Goal: Information Seeking & Learning: Learn about a topic

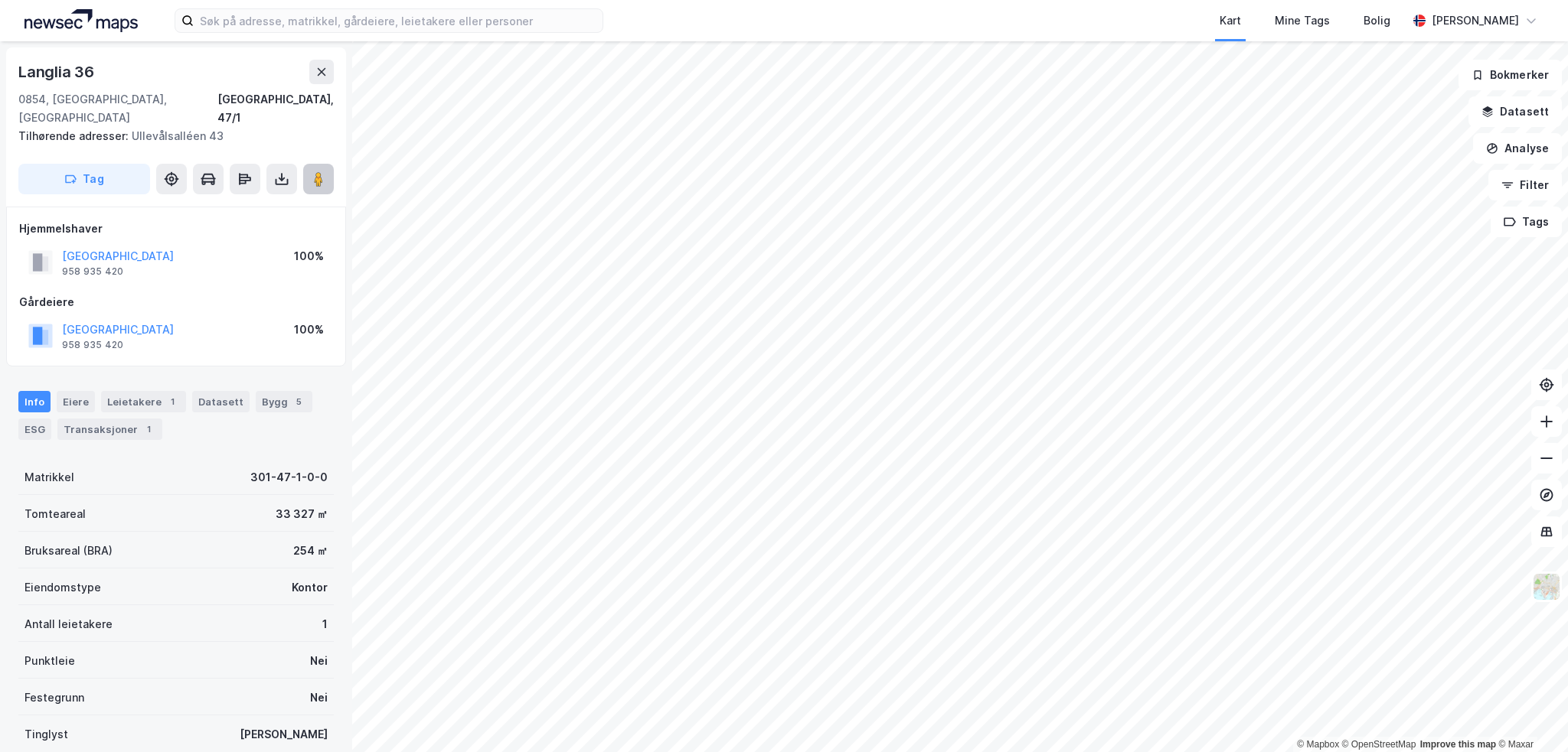
click at [320, 172] on image at bounding box center [319, 179] width 9 height 15
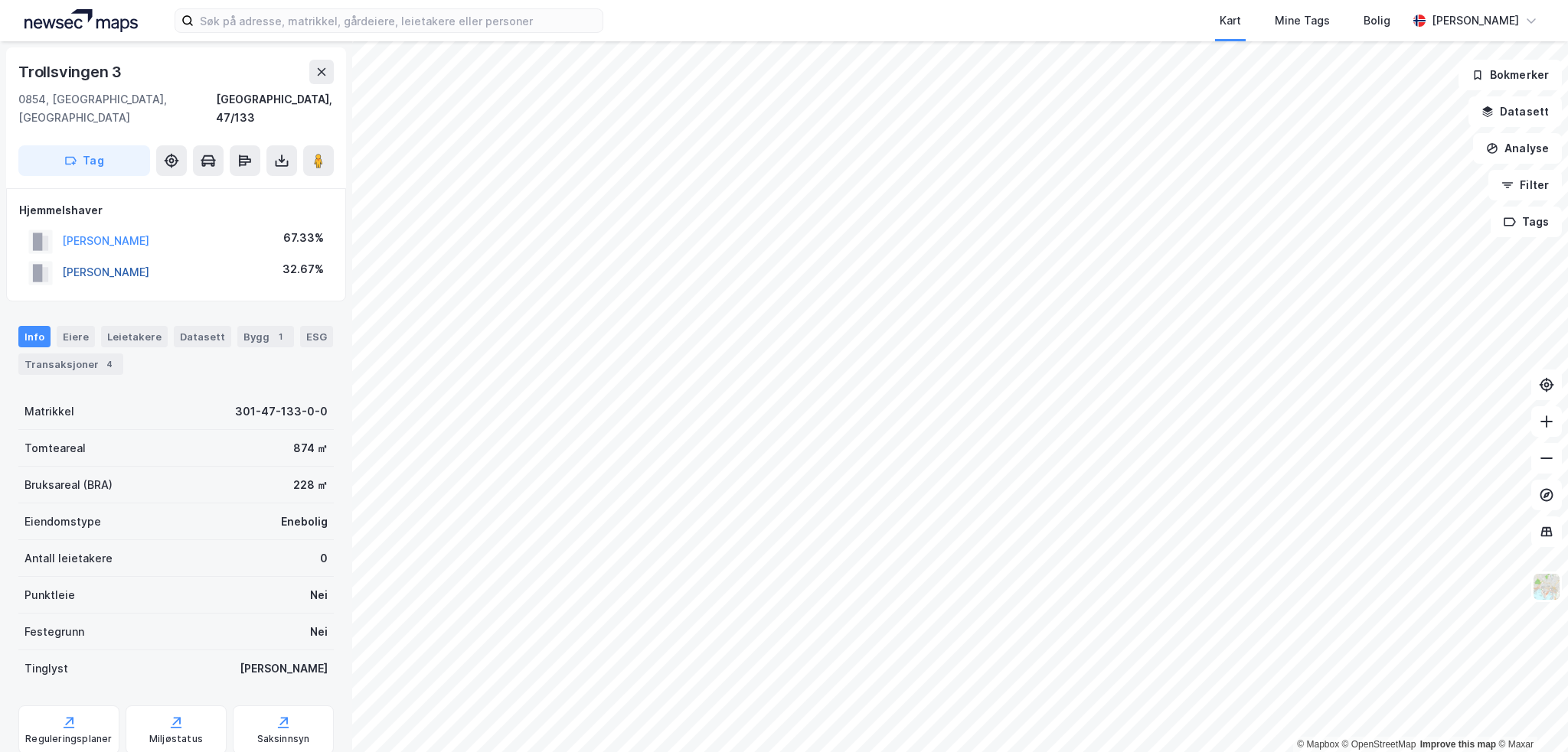
click at [0, 0] on button "[PERSON_NAME]" at bounding box center [0, 0] width 0 height 0
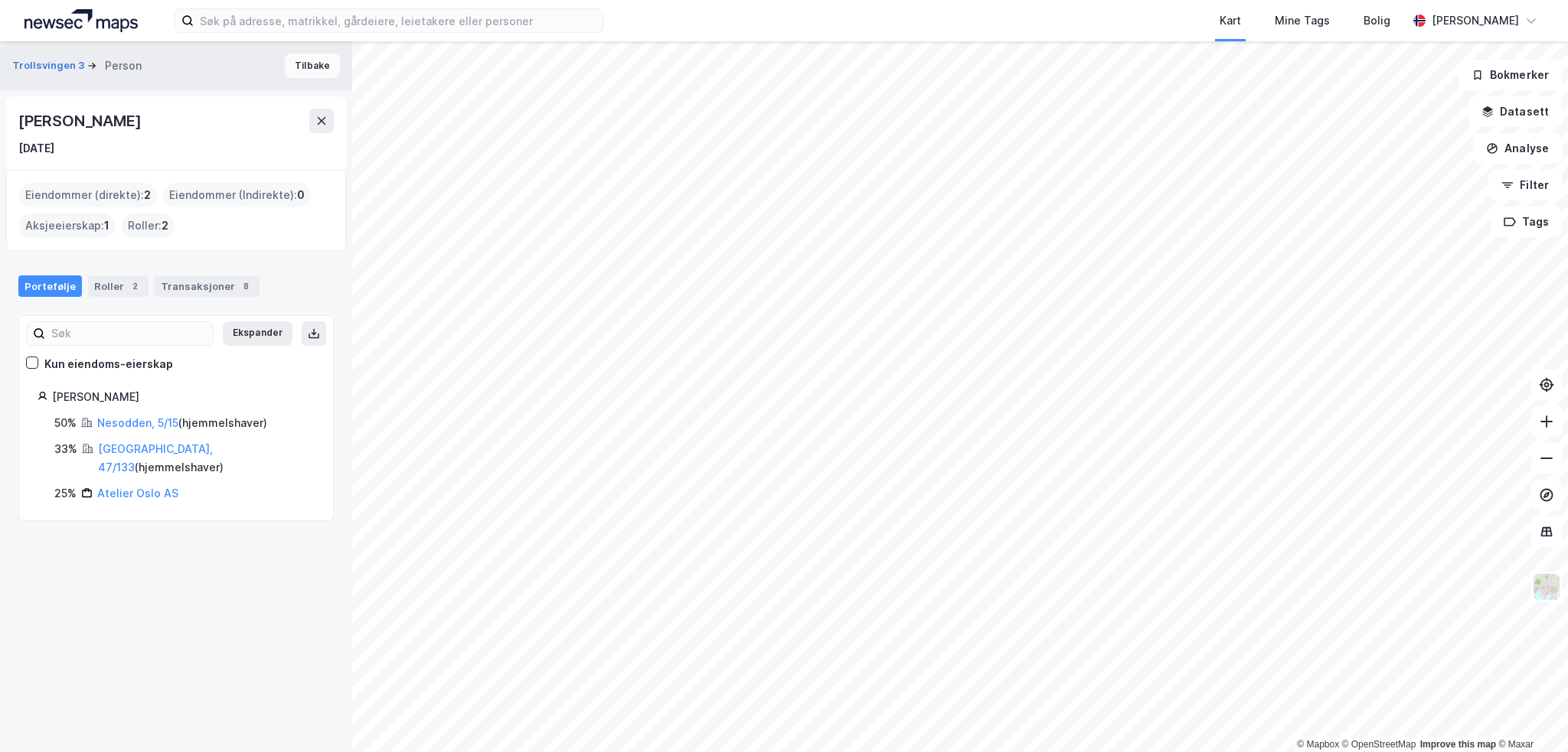
click at [306, 69] on button "Tilbake" at bounding box center [313, 65] width 55 height 25
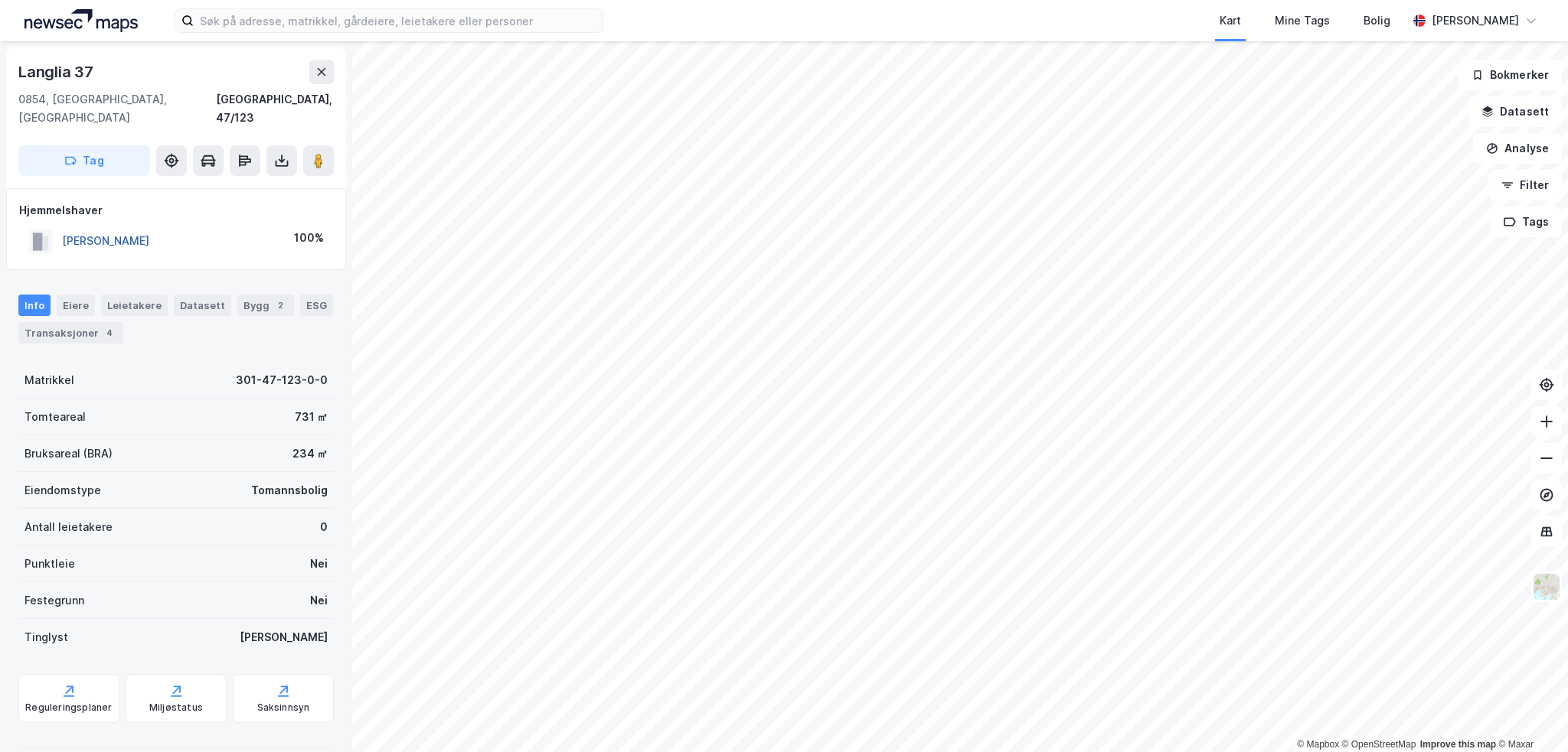
click at [0, 0] on button "[PERSON_NAME]" at bounding box center [0, 0] width 0 height 0
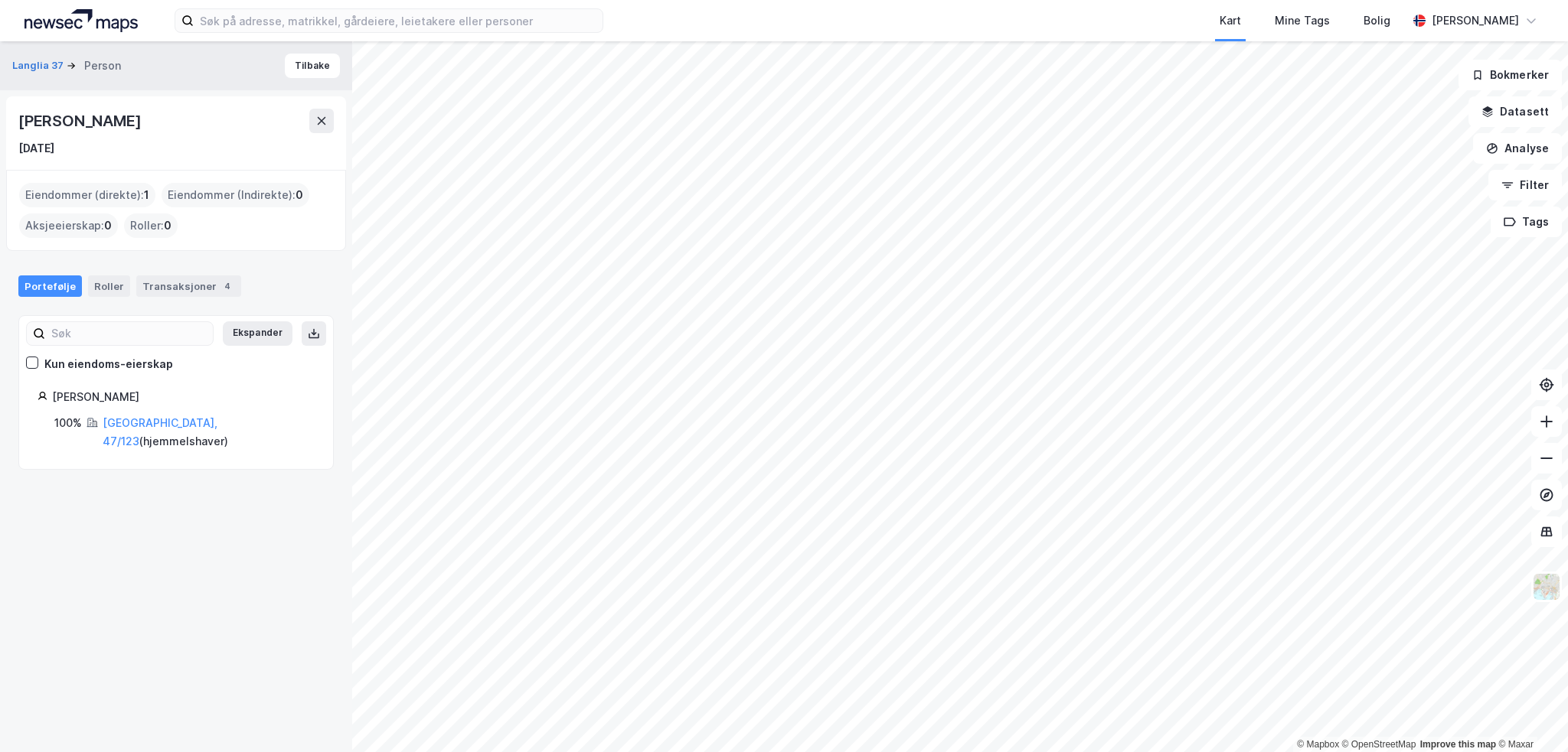
drag, startPoint x: 94, startPoint y: 119, endPoint x: 9, endPoint y: 122, distance: 85.1
click at [9, 122] on div "[PERSON_NAME] [DATE]" at bounding box center [176, 133] width 340 height 74
click at [181, 294] on div "Transaksjoner 4" at bounding box center [188, 286] width 104 height 22
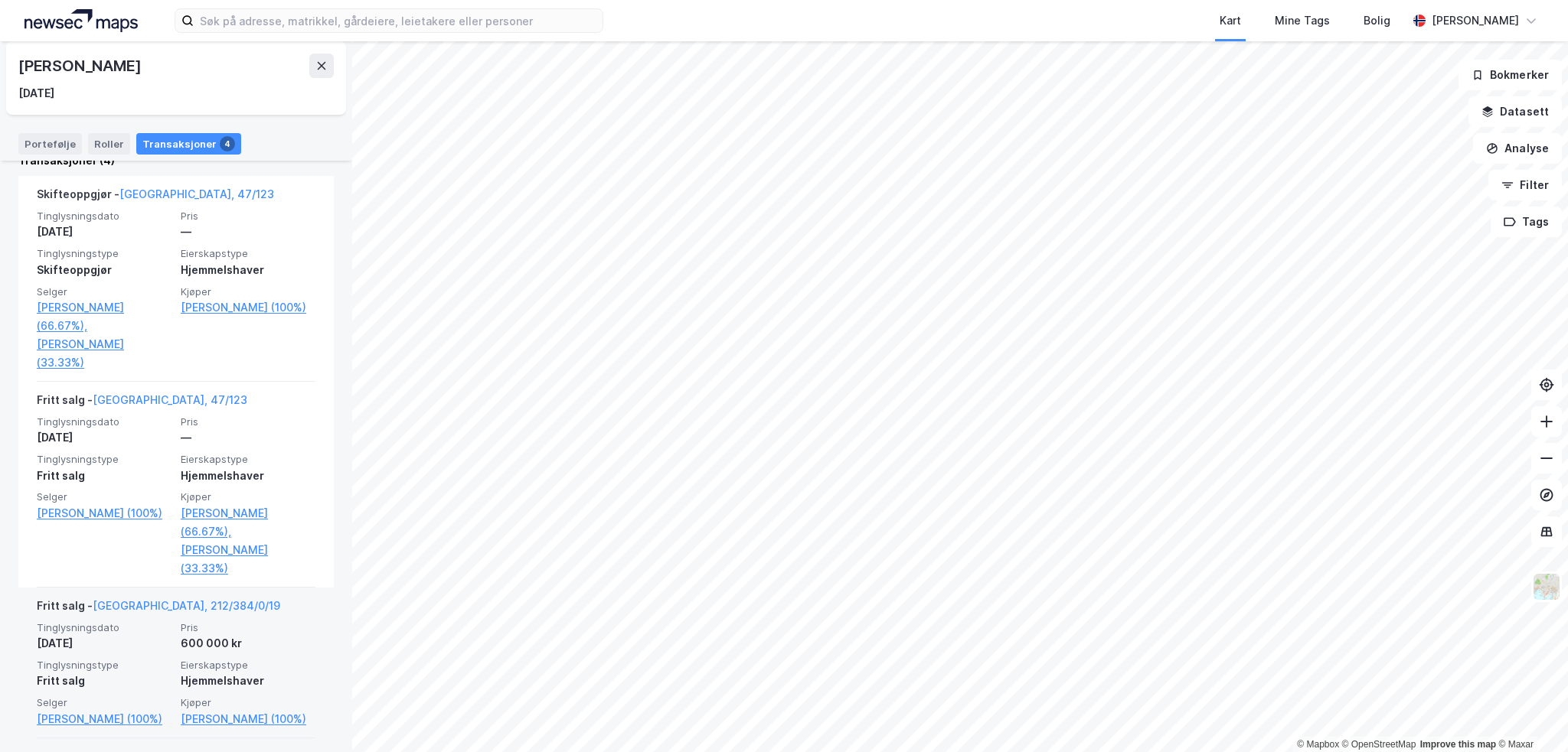
scroll to position [460, 0]
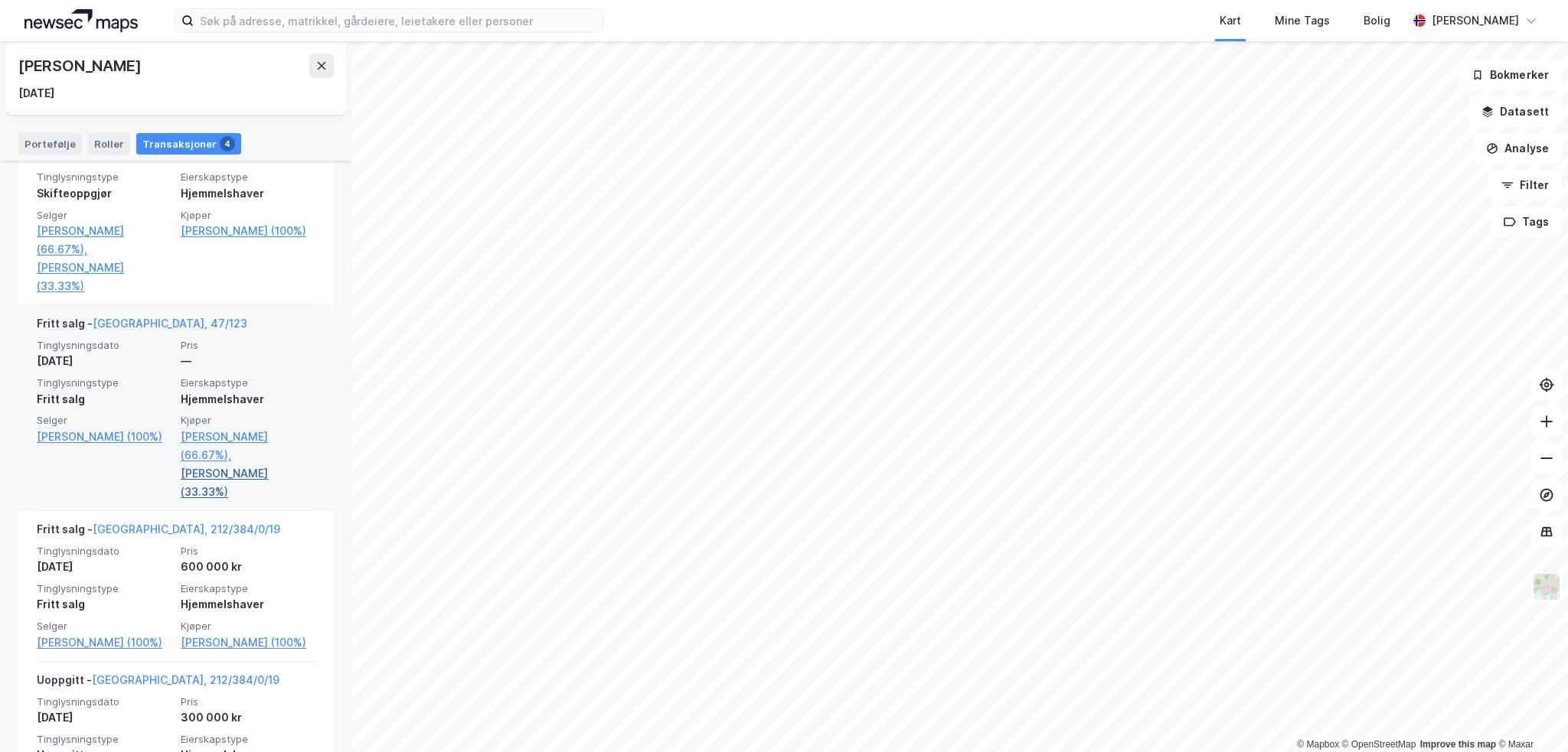
click at [232, 467] on link "[PERSON_NAME] (33.33%)" at bounding box center [248, 483] width 134 height 36
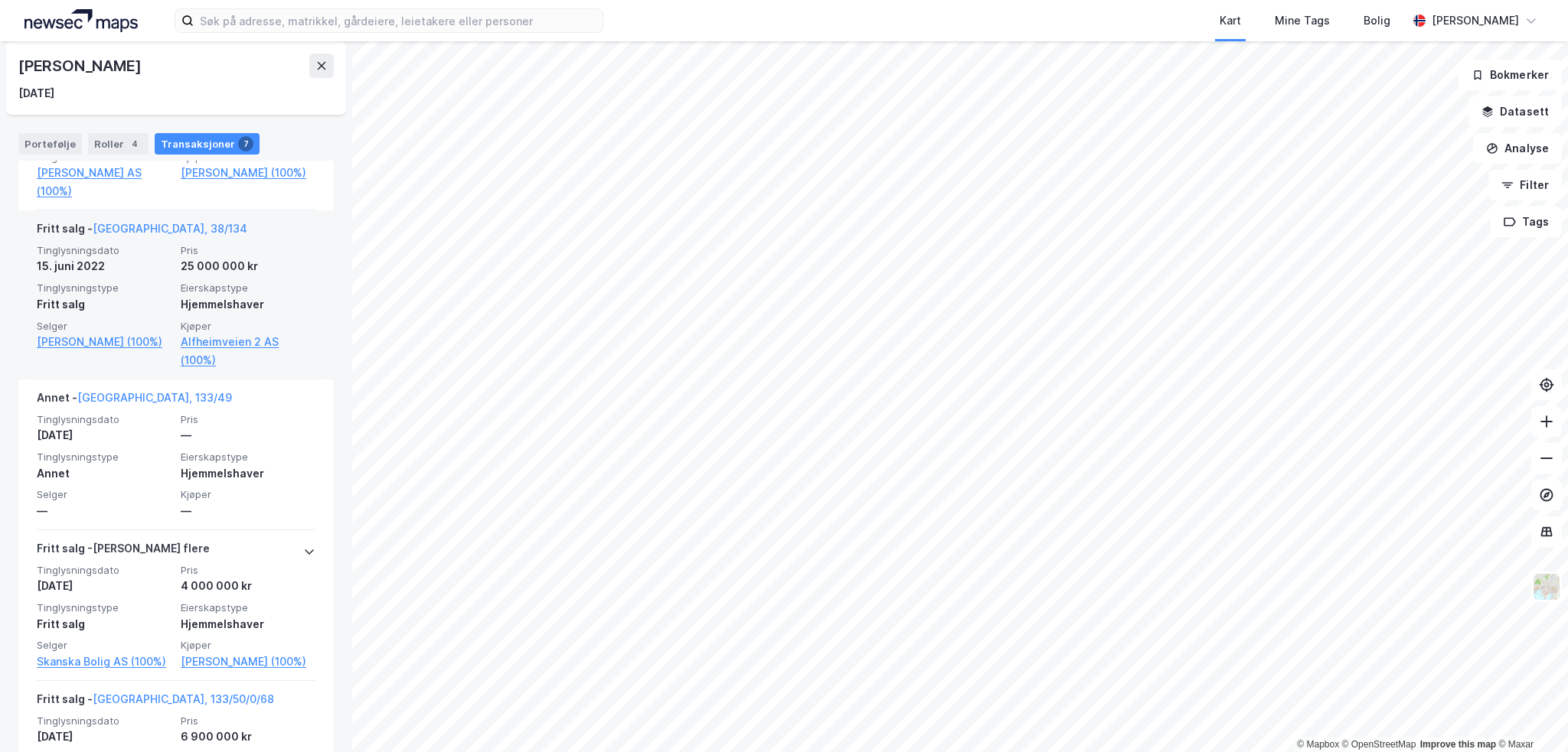
scroll to position [76, 0]
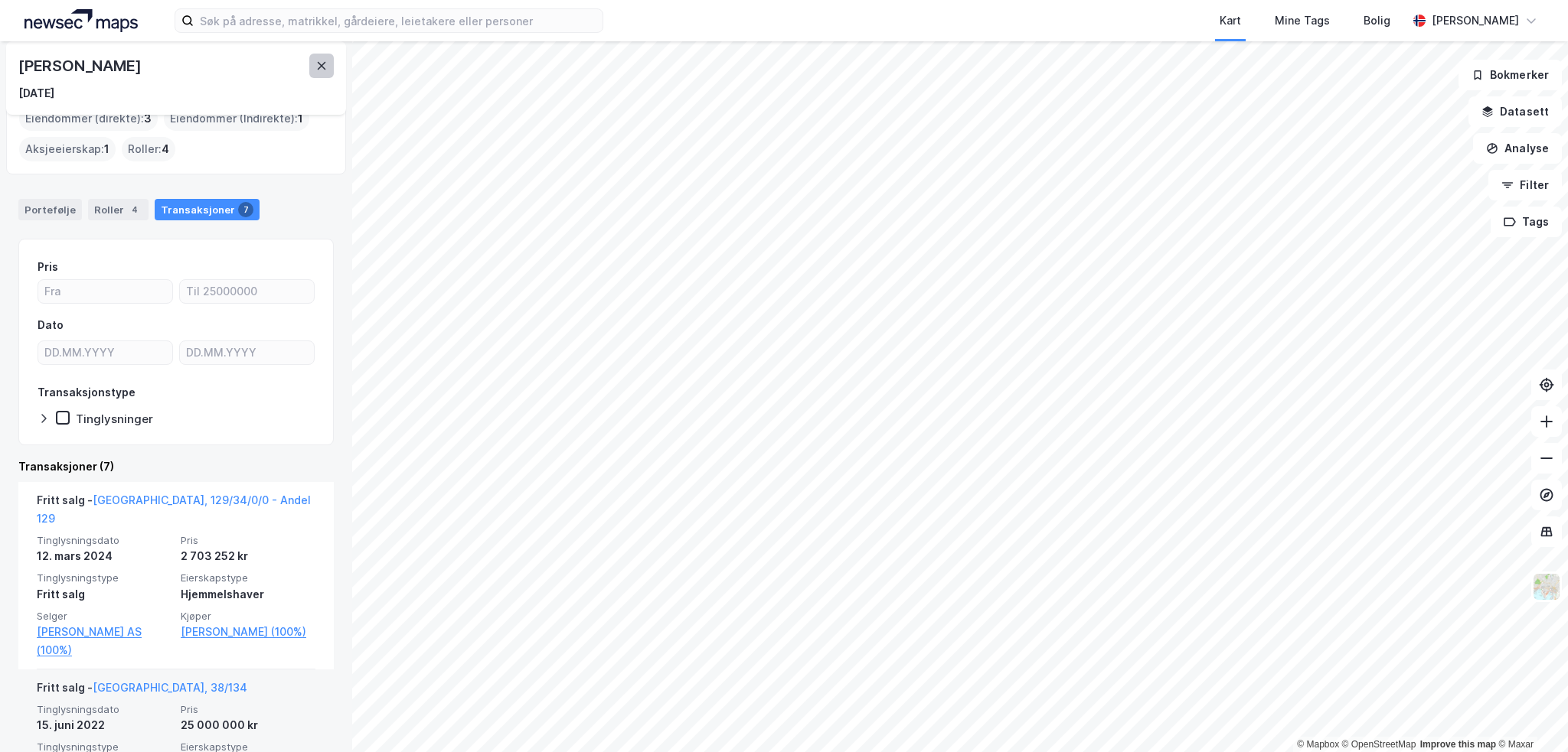
click at [324, 64] on icon at bounding box center [321, 65] width 12 height 12
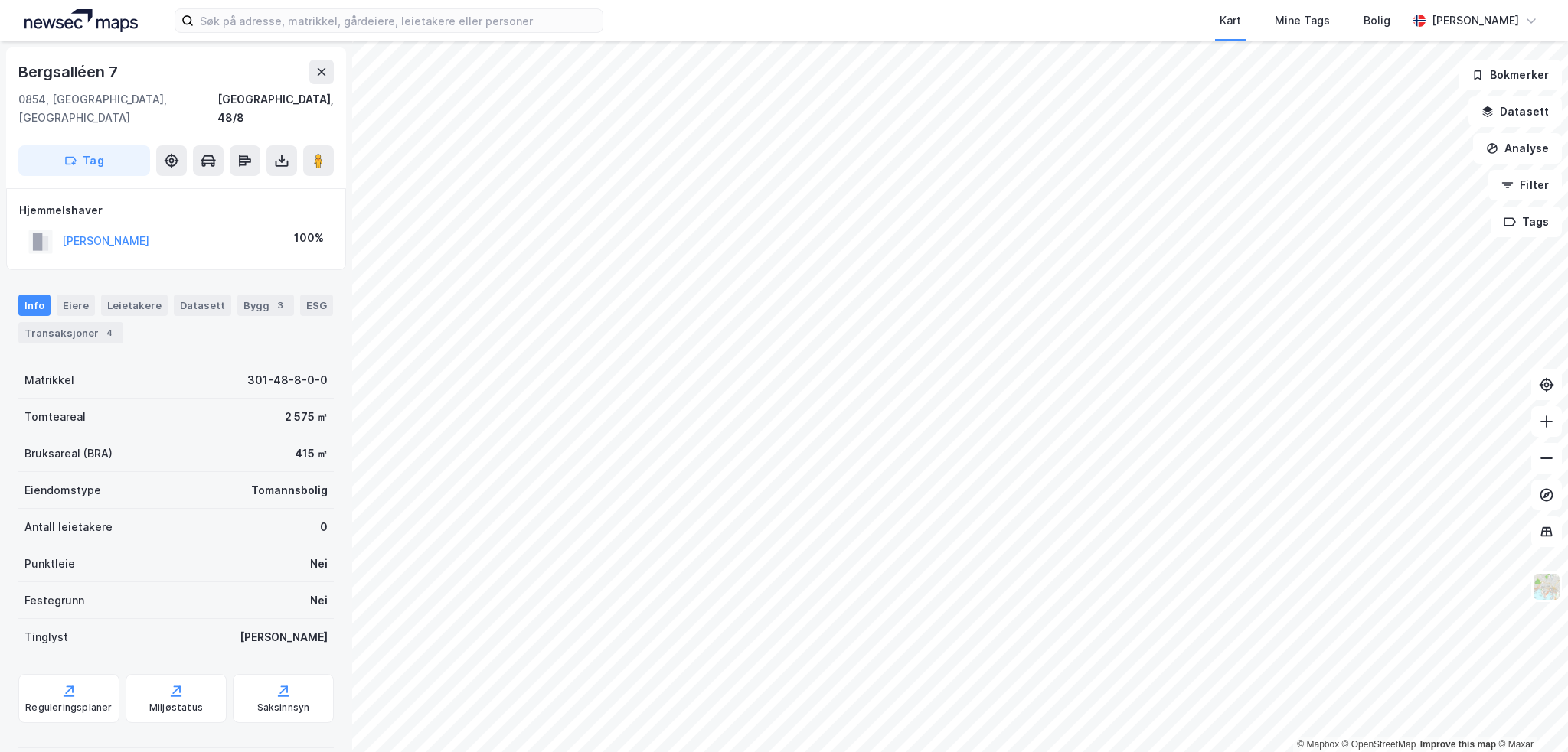
click at [254, 226] on div "[PERSON_NAME] 100%" at bounding box center [176, 242] width 314 height 32
click at [0, 0] on button "[PERSON_NAME]" at bounding box center [0, 0] width 0 height 0
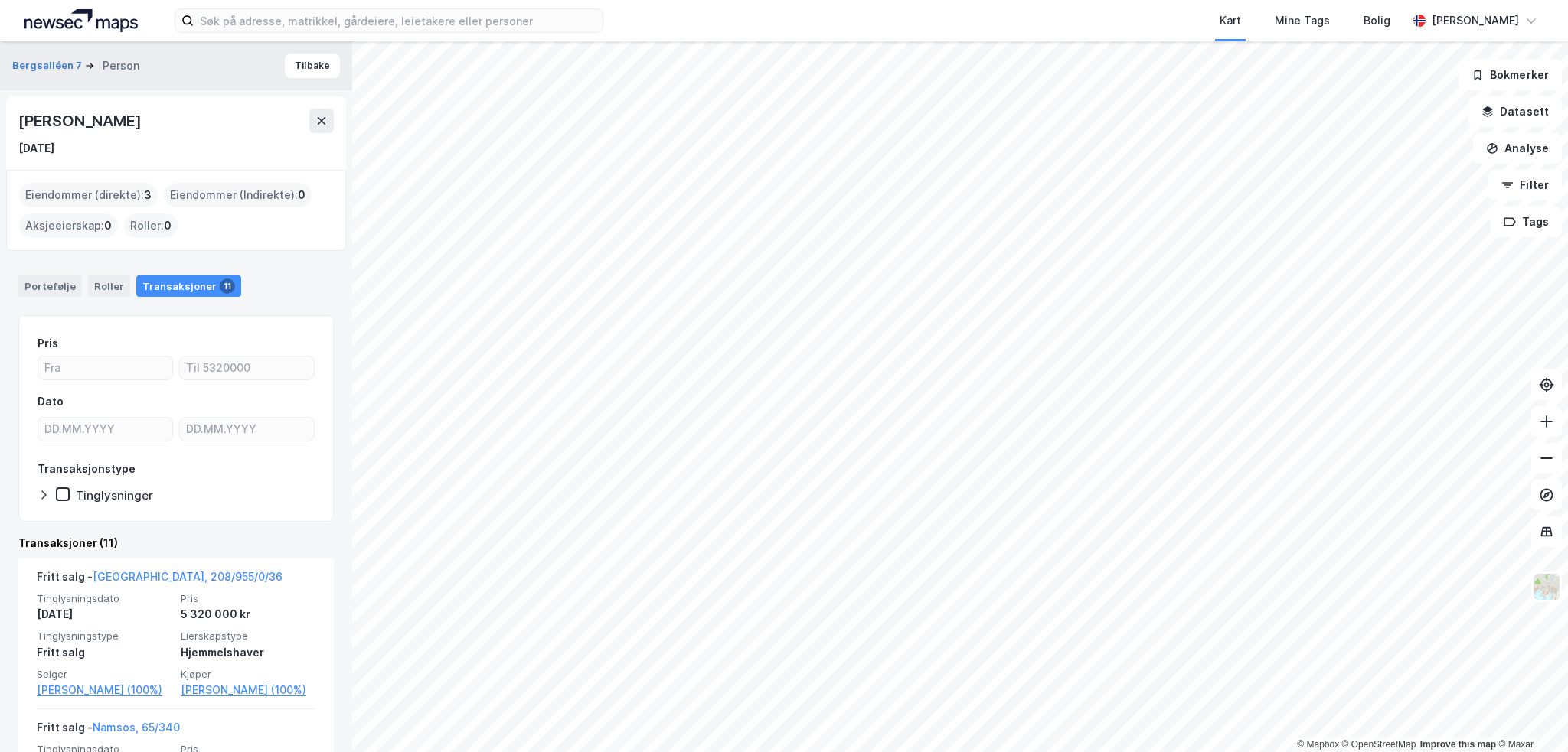
drag, startPoint x: 214, startPoint y: 120, endPoint x: 40, endPoint y: 114, distance: 174.1
click at [18, 123] on div "[PERSON_NAME]" at bounding box center [81, 121] width 125 height 25
click at [301, 65] on button "Tilbake" at bounding box center [313, 65] width 55 height 25
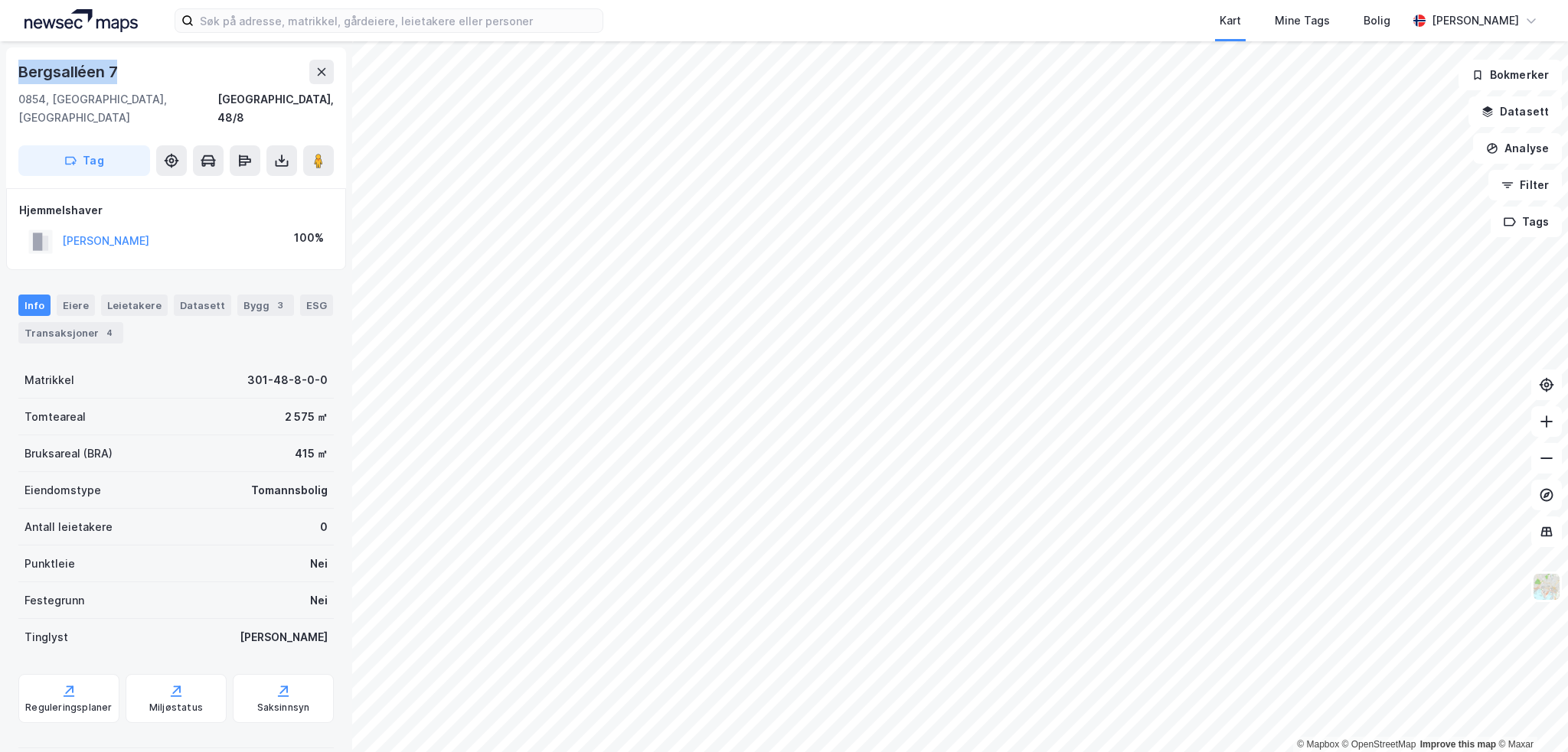
drag, startPoint x: 112, startPoint y: 65, endPoint x: 2, endPoint y: 69, distance: 110.1
click at [2, 69] on div "Bergsalléen 7 [GEOGRAPHIC_DATA], 48/8 Tag Hjemmelshaver [PERSON_NAME] 100% Info…" at bounding box center [176, 397] width 352 height 711
copy div "Bergsalléen 7"
click at [102, 325] on div "4" at bounding box center [109, 332] width 15 height 15
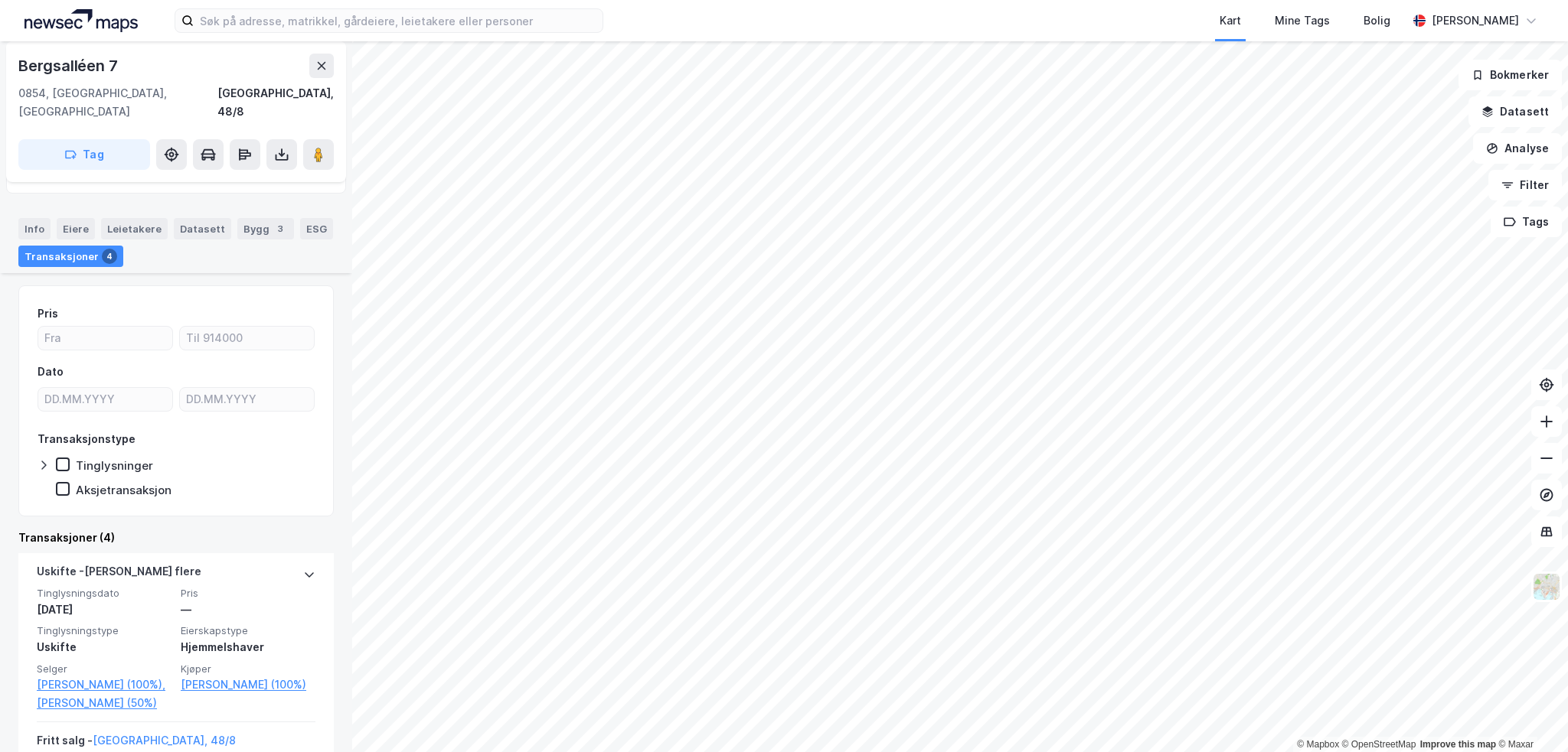
scroll to position [230, 0]
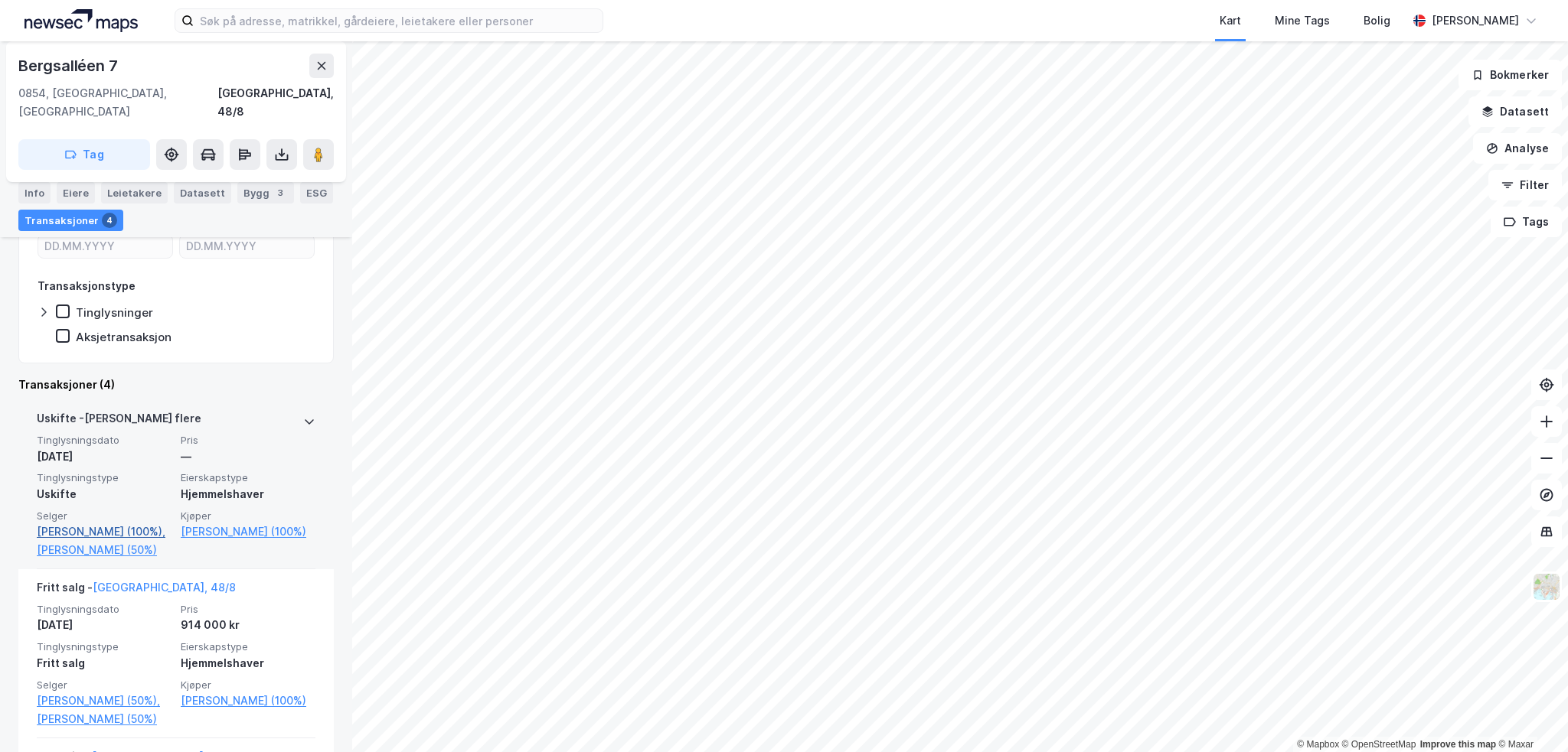
click at [110, 523] on link "[PERSON_NAME] (100%)," at bounding box center [104, 532] width 134 height 18
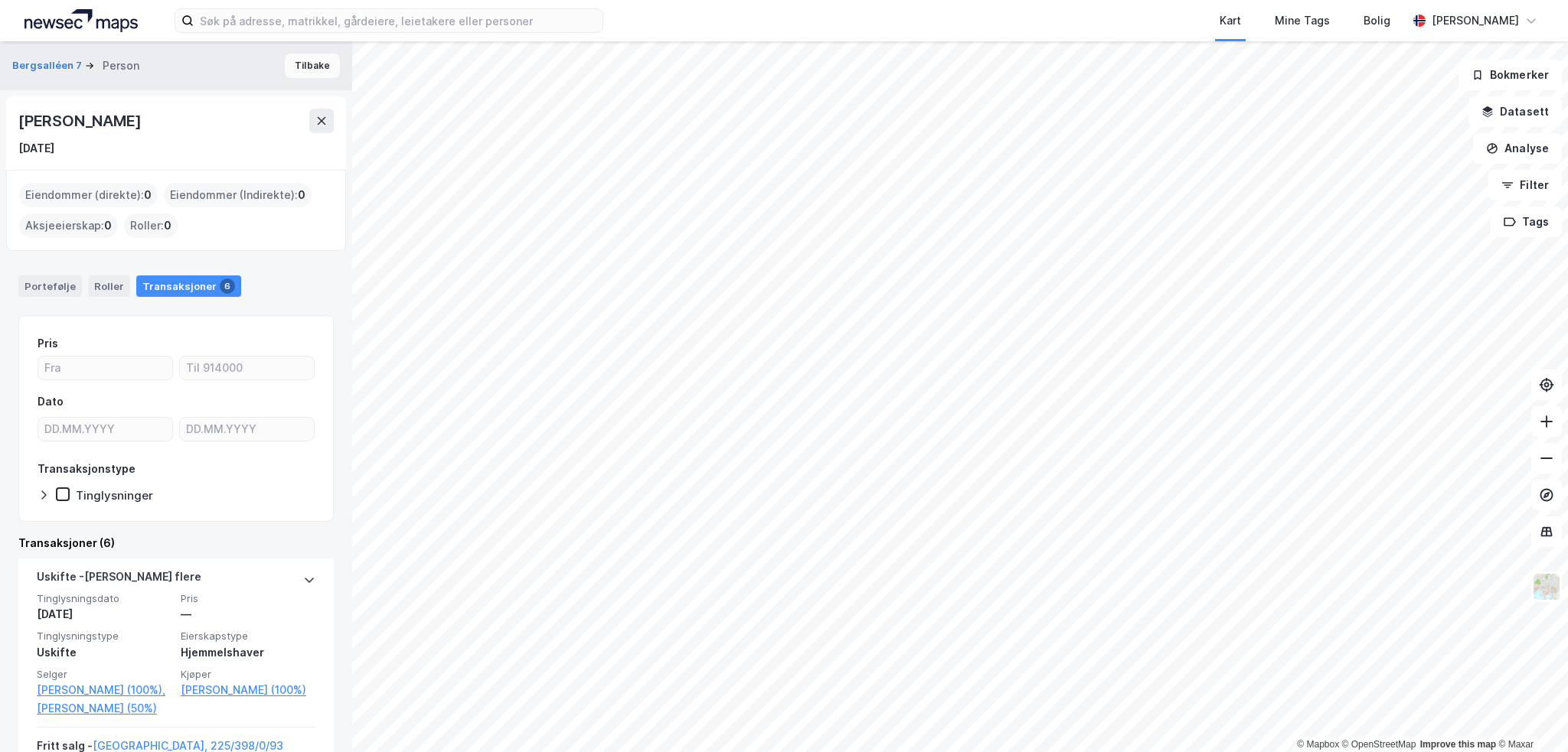
click at [293, 69] on button "Tilbake" at bounding box center [313, 65] width 55 height 25
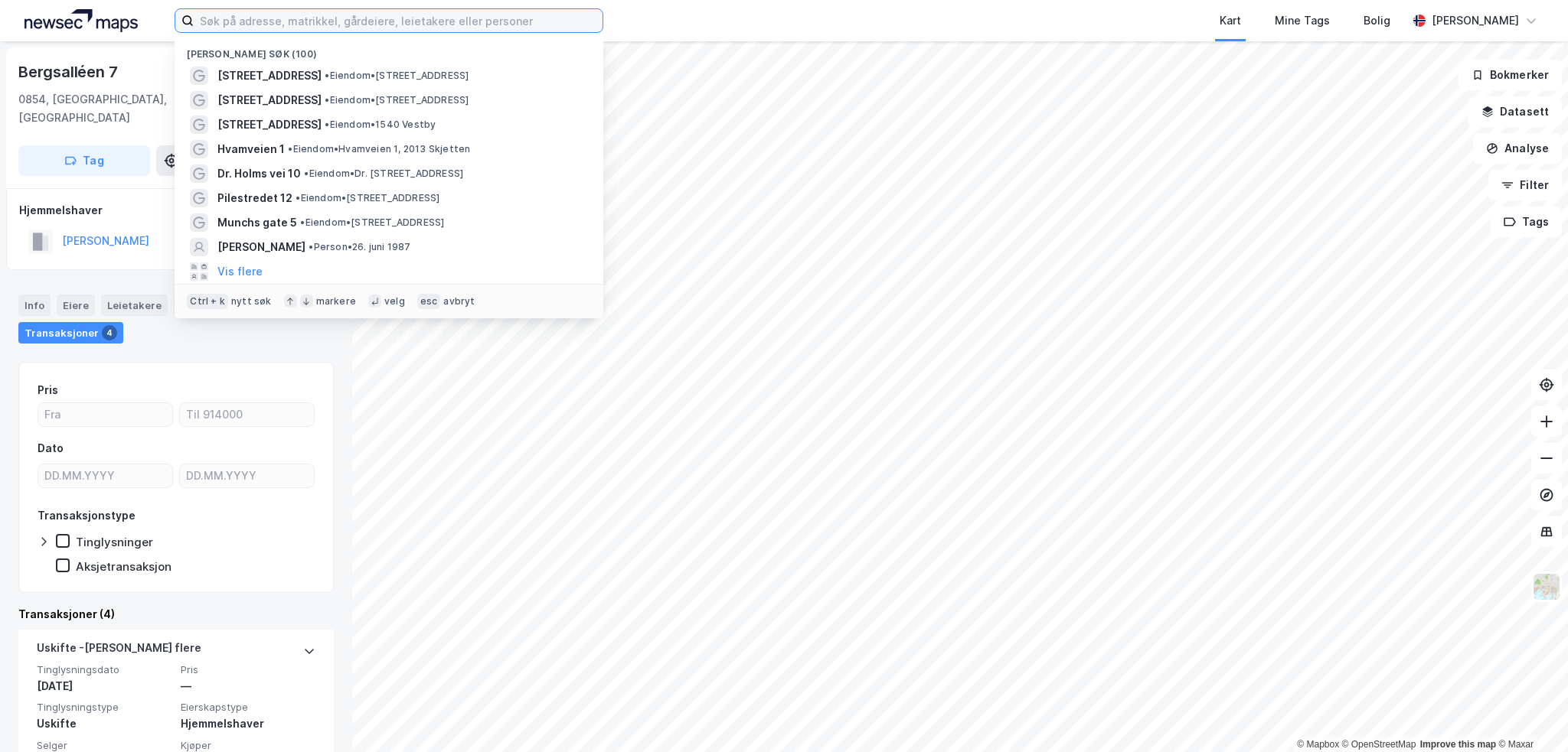
click at [314, 21] on input at bounding box center [398, 20] width 409 height 23
paste input "[PERSON_NAME]"
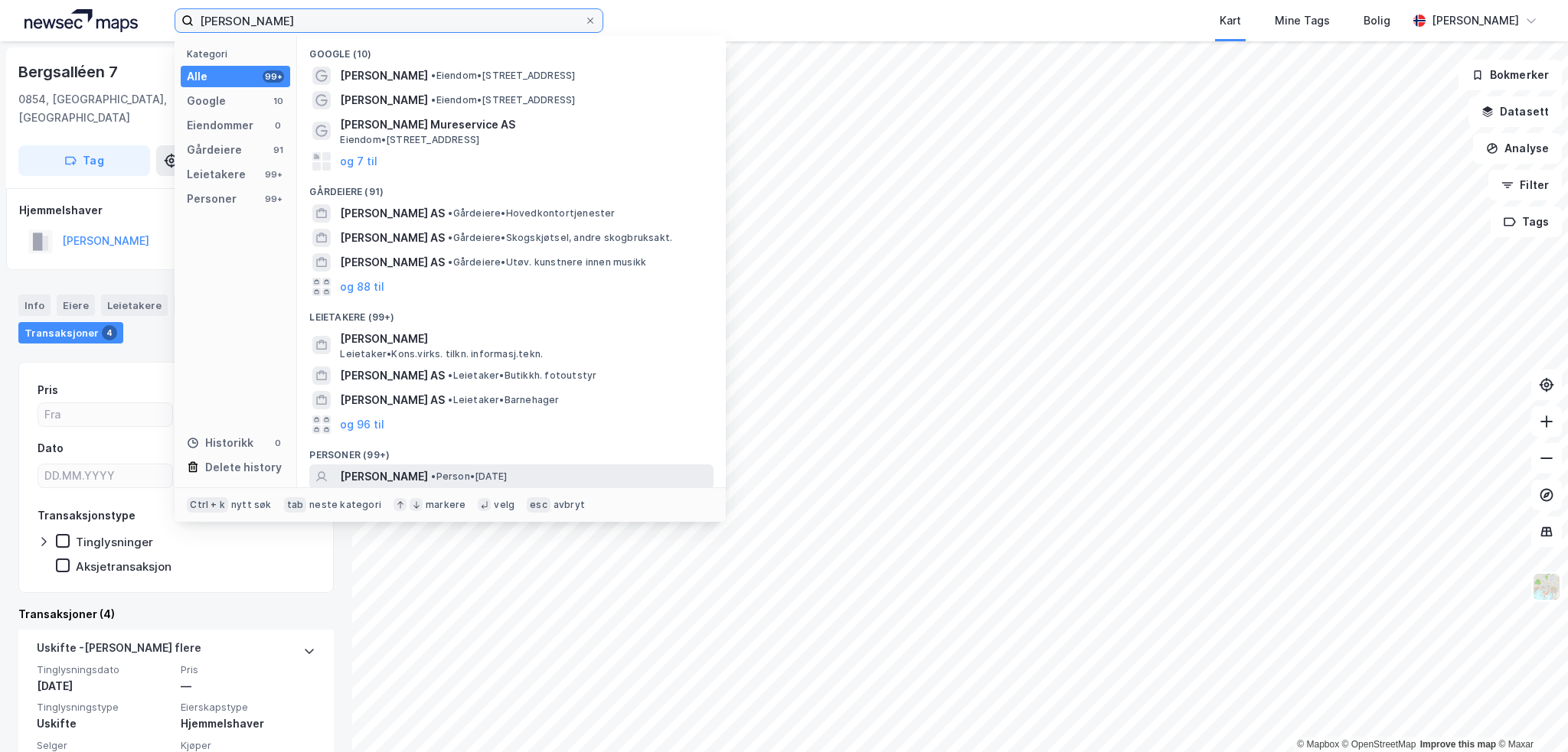
type input "[PERSON_NAME]"
click at [428, 471] on span "[PERSON_NAME]" at bounding box center [383, 477] width 88 height 18
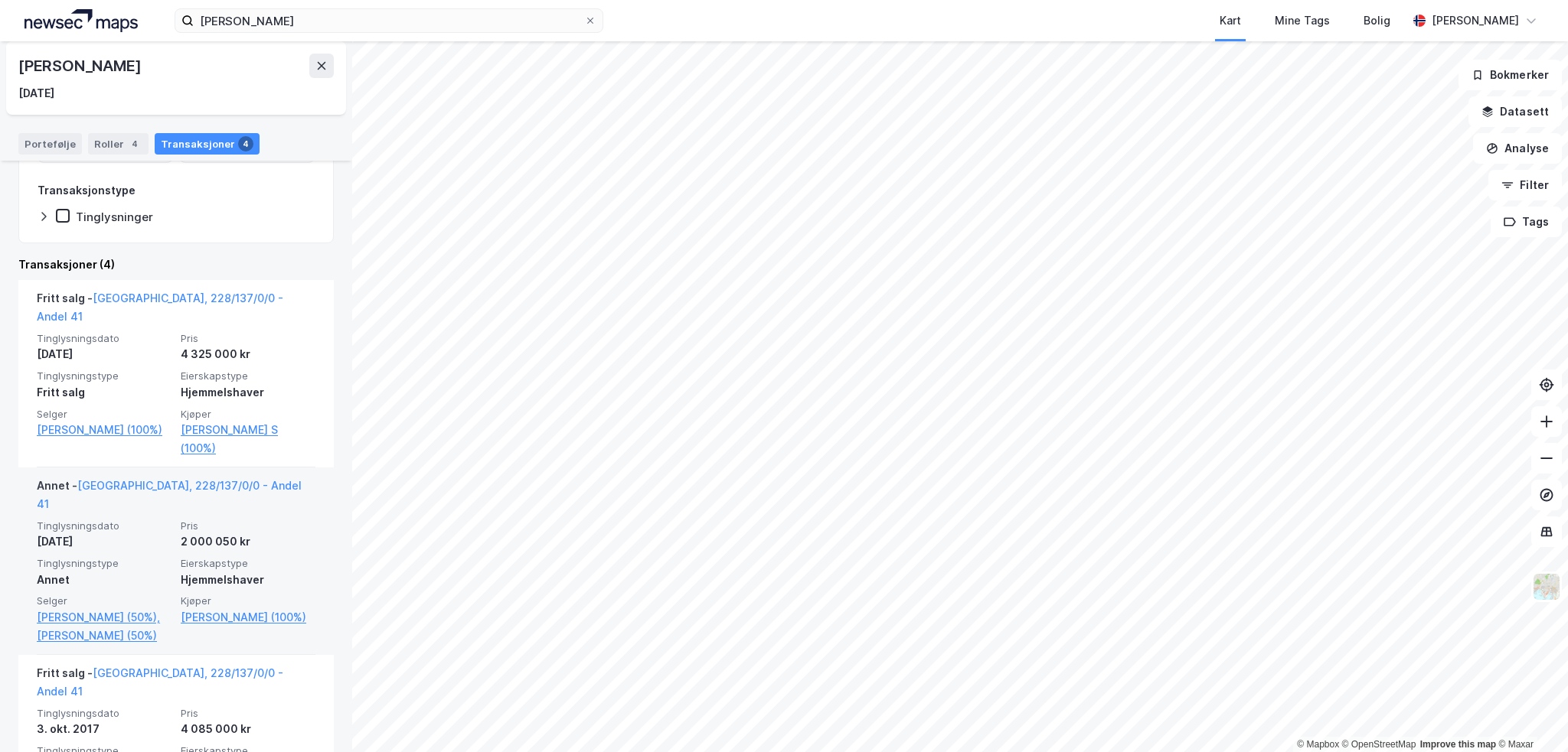
scroll to position [306, 0]
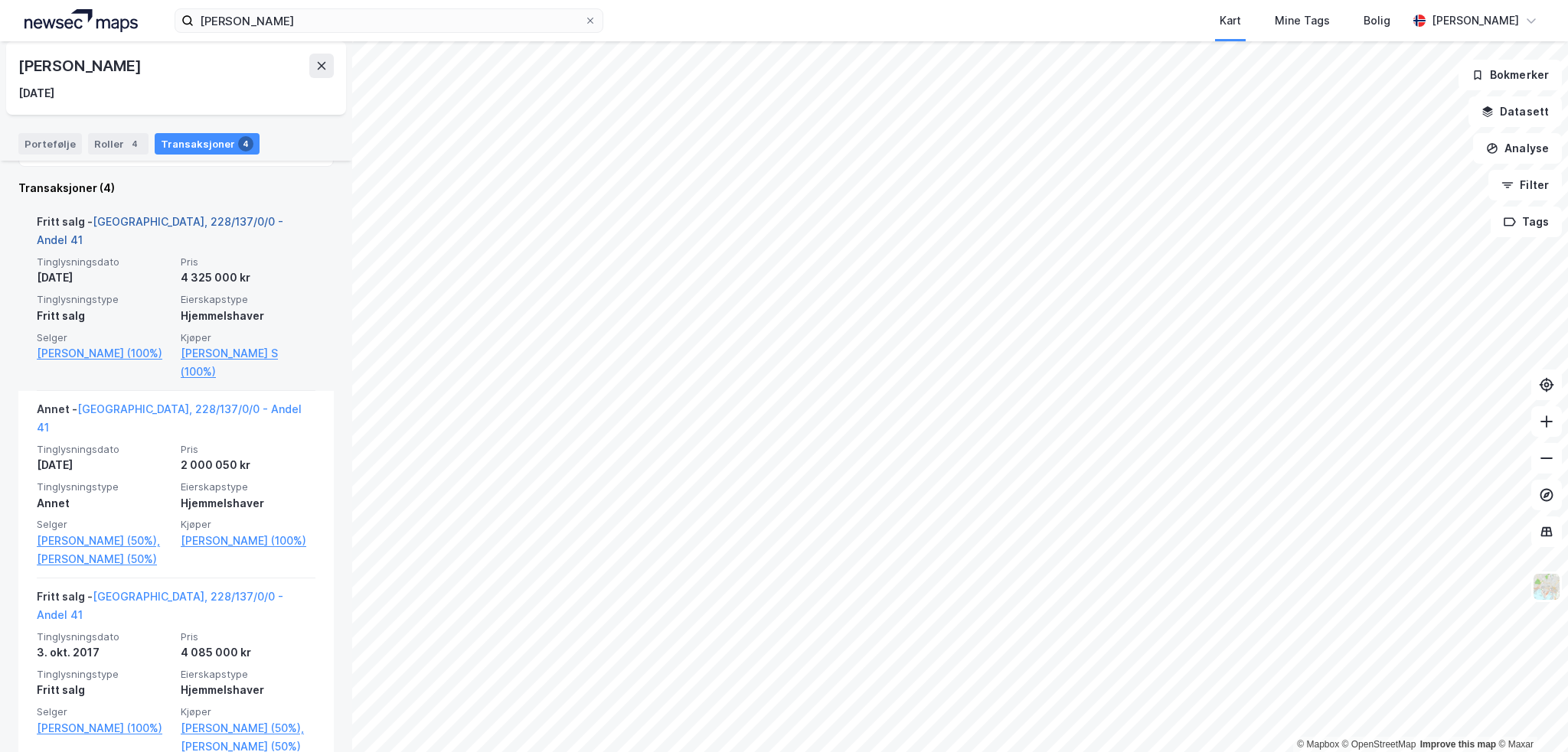
click at [149, 222] on link "[GEOGRAPHIC_DATA], 228/137/0/0 - Andel 41" at bounding box center [159, 231] width 246 height 32
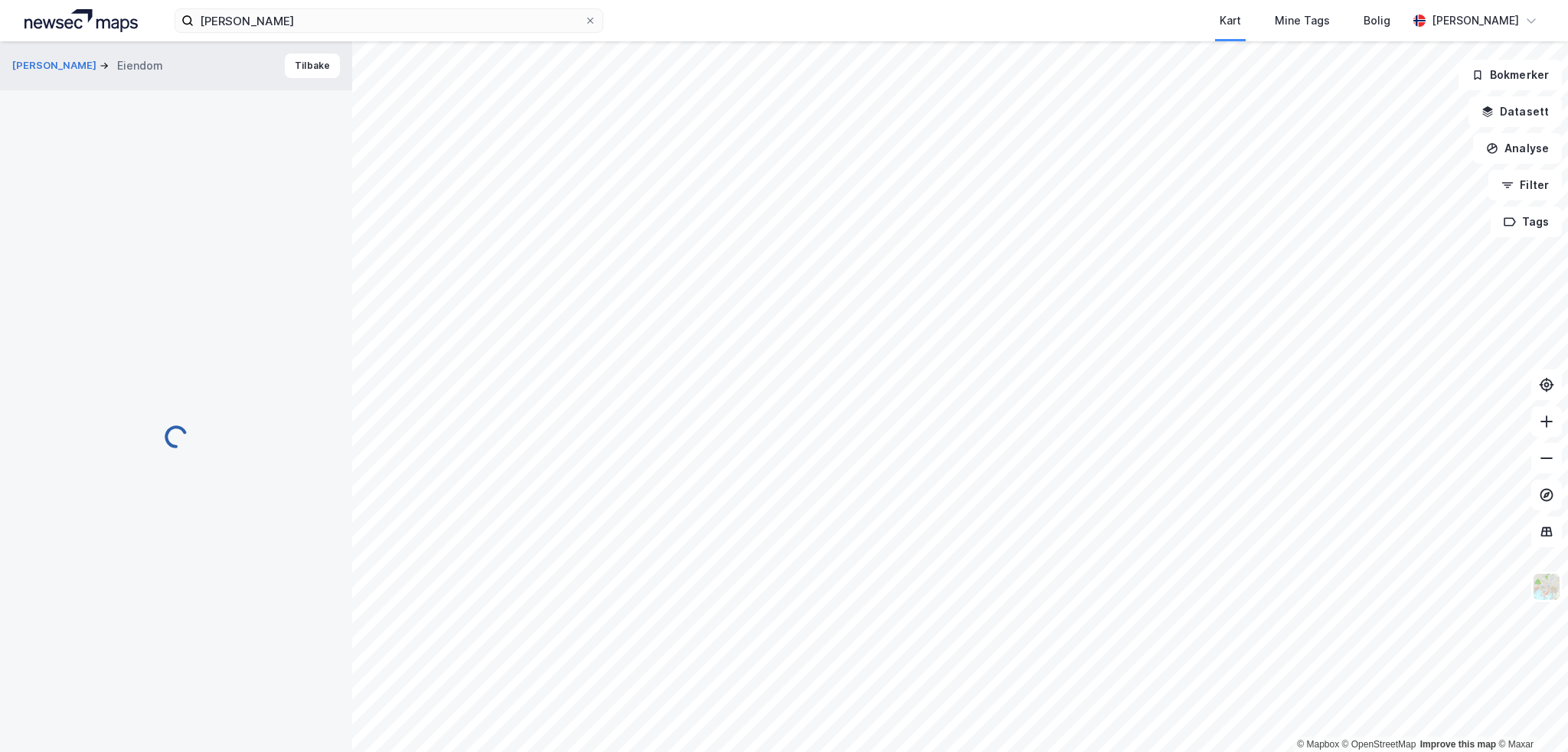
scroll to position [22, 0]
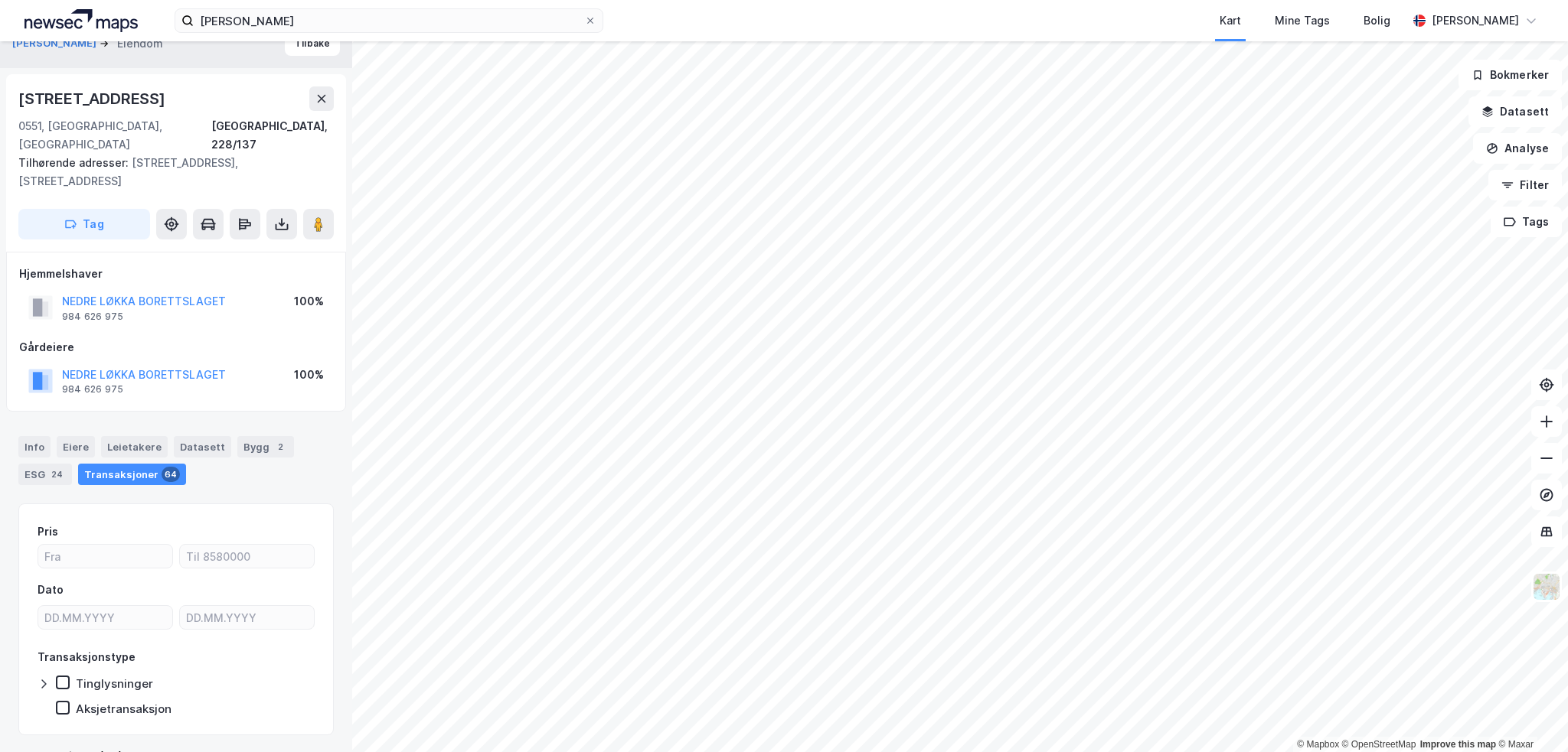
drag, startPoint x: 294, startPoint y: 96, endPoint x: 293, endPoint y: 113, distance: 17.0
click at [300, 99] on div "[STREET_ADDRESS]" at bounding box center [175, 98] width 315 height 25
click at [297, 44] on button "Tilbake" at bounding box center [313, 44] width 55 height 25
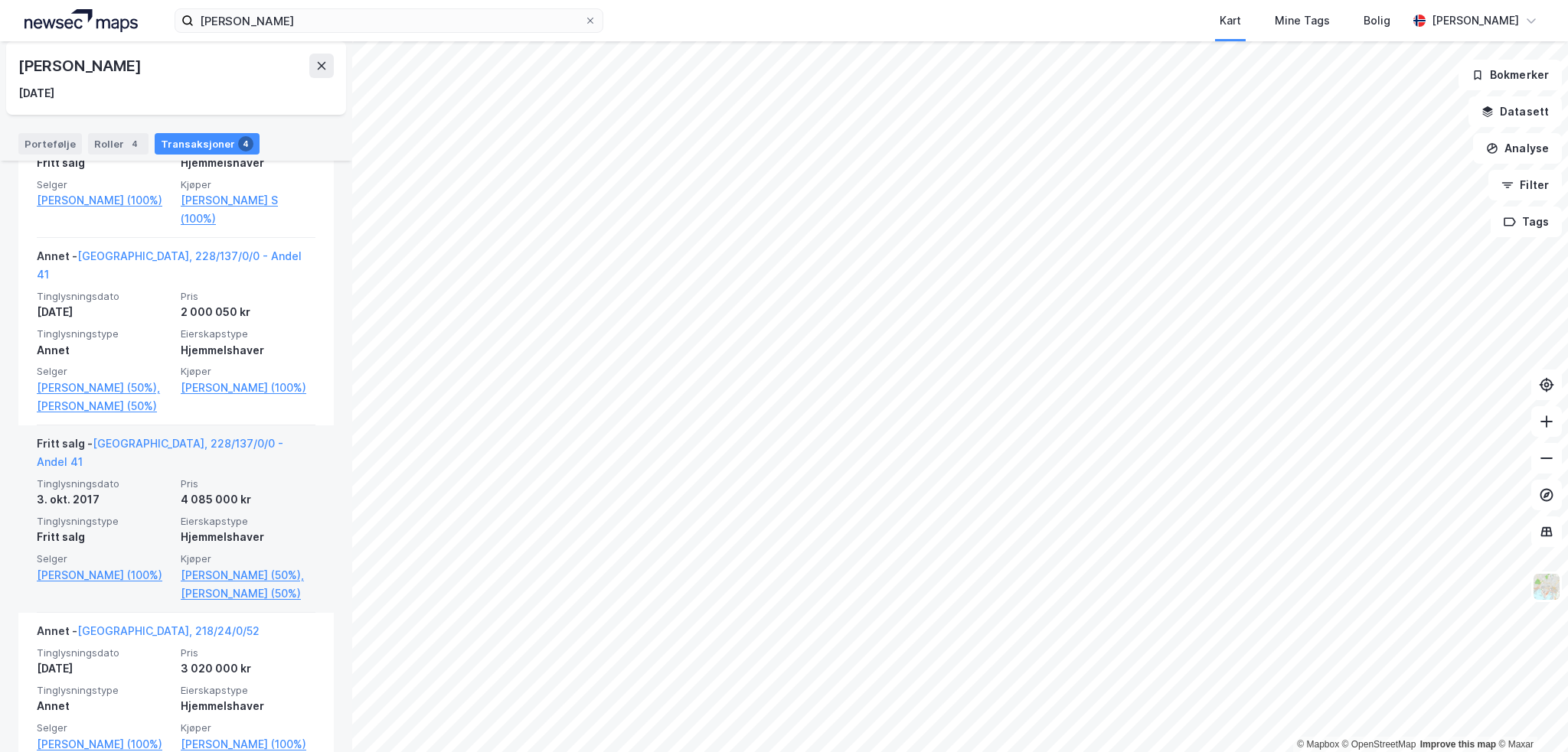
scroll to position [523, 0]
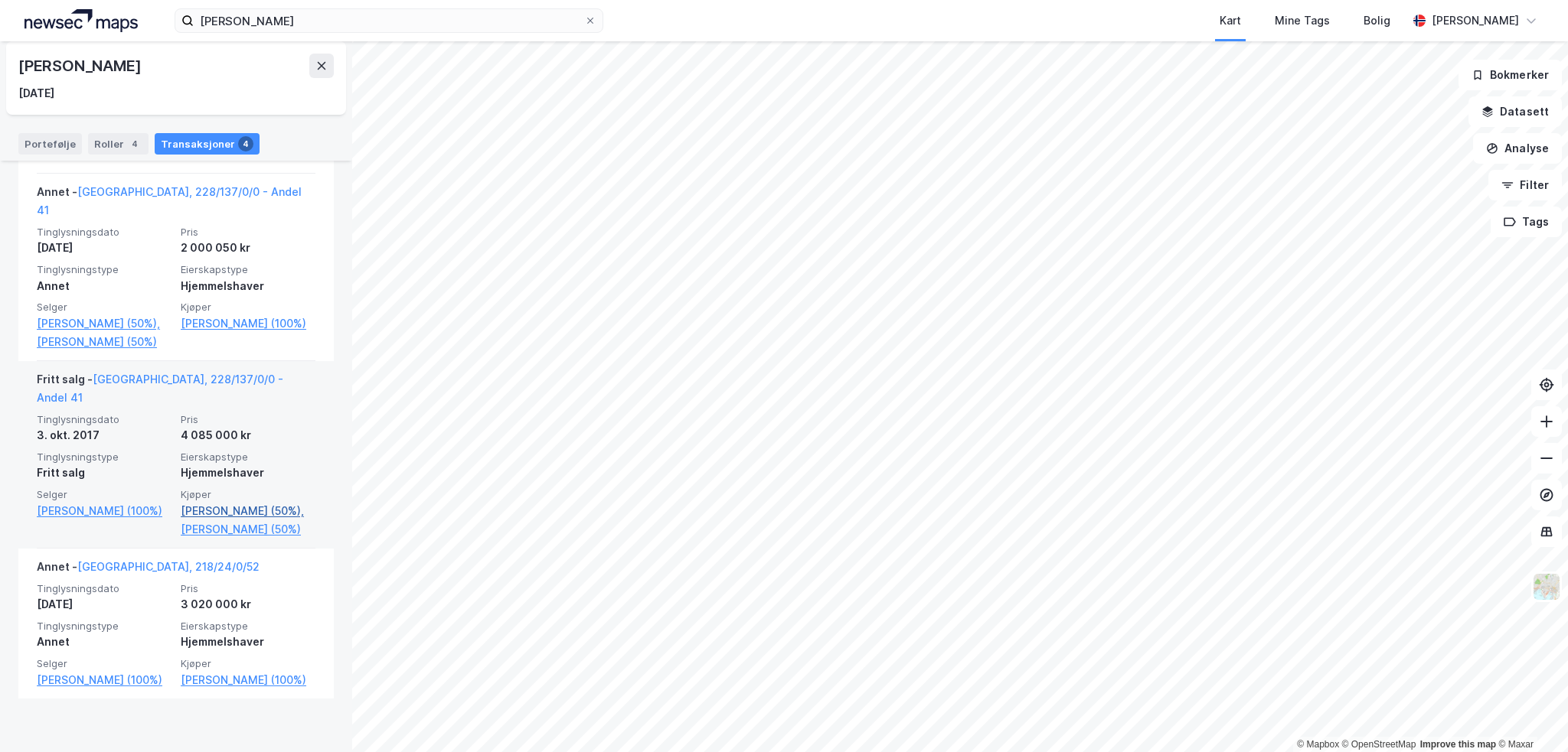
click at [232, 502] on link "[PERSON_NAME] (50%)," at bounding box center [248, 511] width 134 height 18
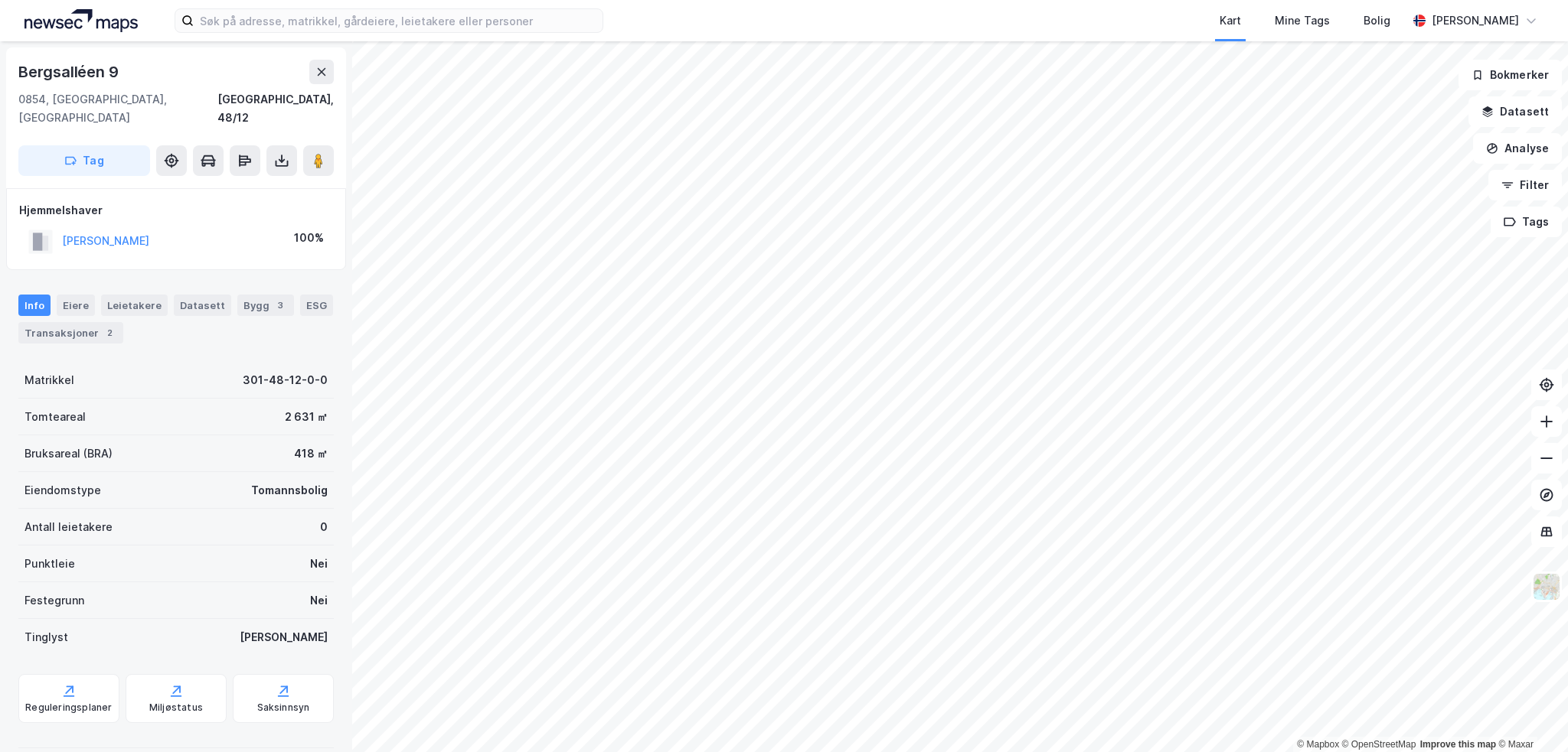
drag, startPoint x: 198, startPoint y: 223, endPoint x: 51, endPoint y: 226, distance: 147.0
click at [51, 229] on div "DYBVIK HILDE HAUGSE 100%" at bounding box center [176, 242] width 314 height 32
click at [140, 294] on div "Leietakere" at bounding box center [134, 305] width 66 height 22
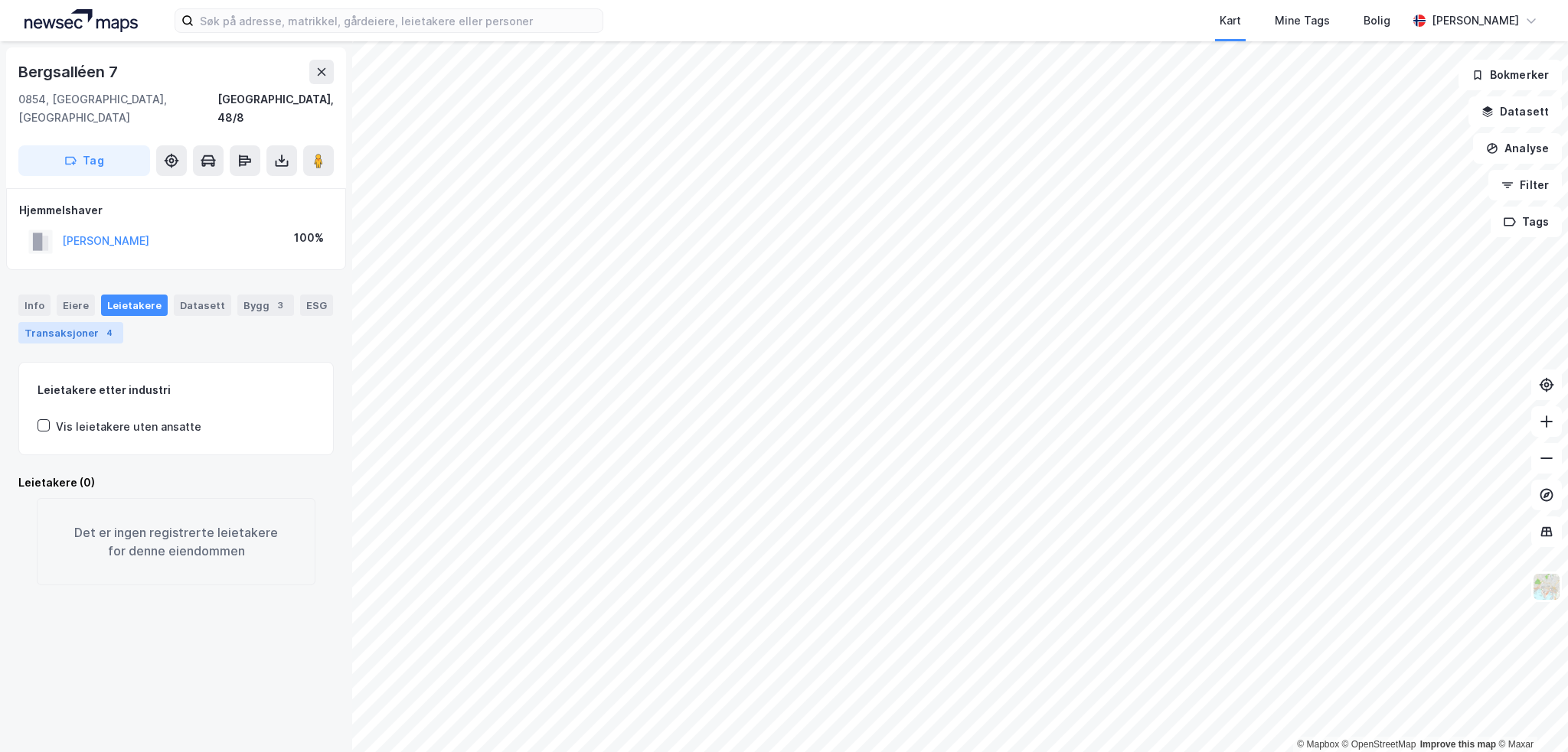
click at [80, 322] on div "Transaksjoner 4" at bounding box center [70, 333] width 104 height 22
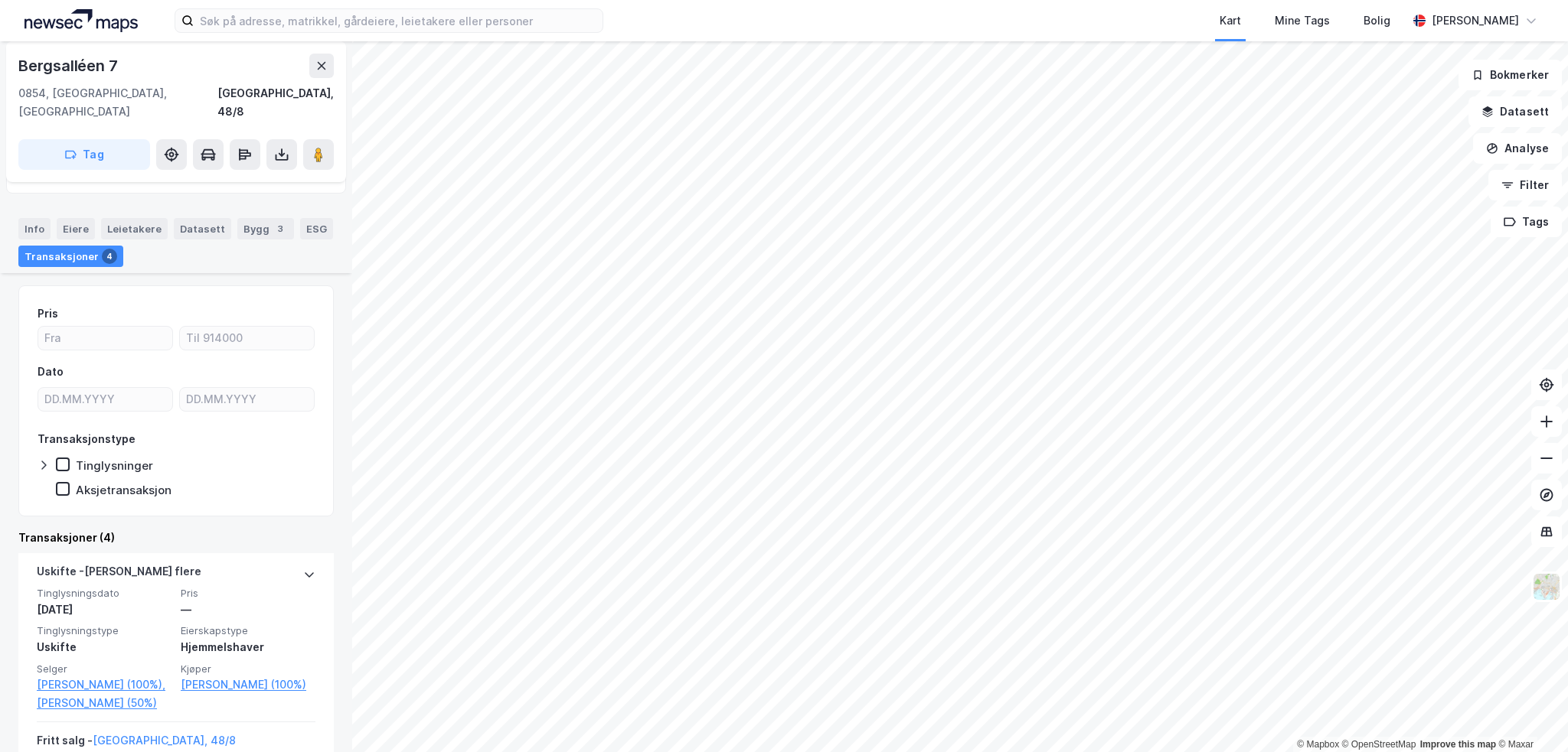
scroll to position [153, 0]
